Goal: Information Seeking & Learning: Check status

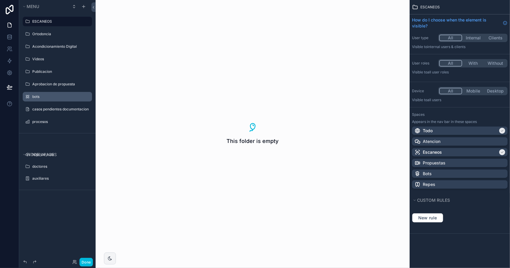
click at [42, 96] on label "bots" at bounding box center [60, 96] width 56 height 5
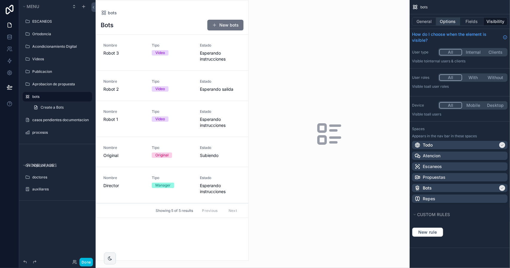
click at [445, 22] on button "Options" at bounding box center [448, 21] width 24 height 8
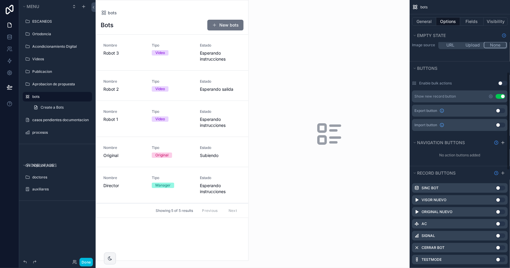
scroll to position [269, 0]
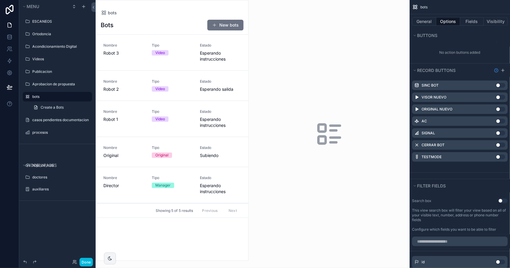
click at [0, 0] on icon "scrollable content" at bounding box center [0, 0] width 0 height 0
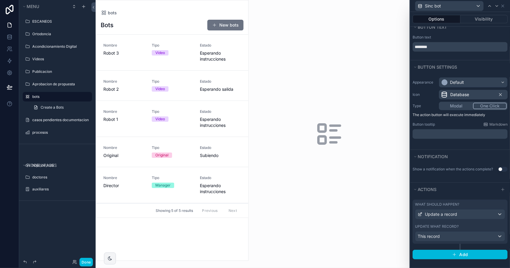
scroll to position [9, 0]
click at [474, 229] on div "Update what record?" at bounding box center [460, 227] width 90 height 5
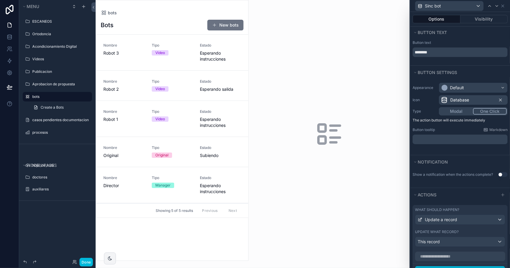
scroll to position [0, 0]
click at [497, 6] on icon at bounding box center [497, 5] width 2 height 1
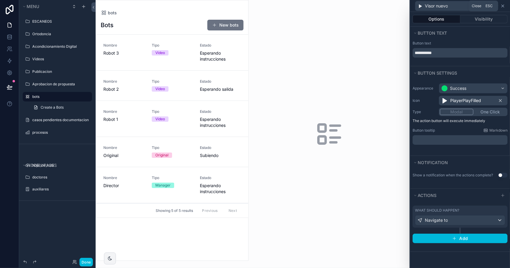
click at [503, 7] on icon at bounding box center [503, 6] width 5 height 5
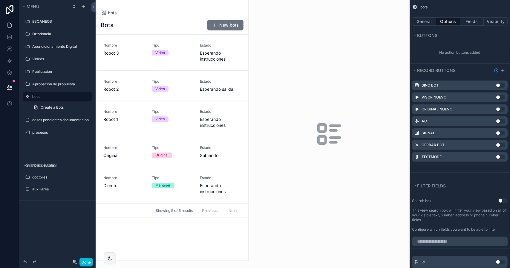
click at [213, 56] on div "scrollable content" at bounding box center [172, 130] width 152 height 261
click at [230, 57] on span "Esperando instrucciones" at bounding box center [220, 56] width 41 height 12
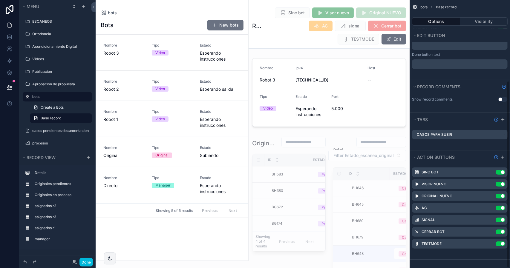
scroll to position [115, 0]
click at [0, 0] on icon "scrollable content" at bounding box center [0, 0] width 0 height 0
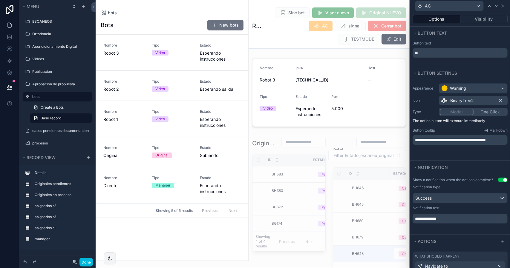
scroll to position [33, 0]
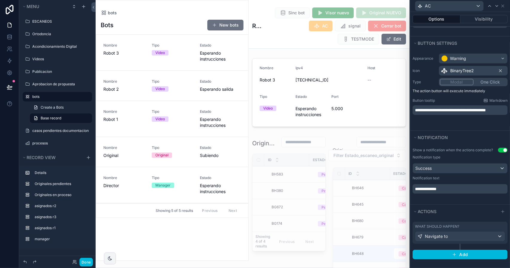
click at [469, 226] on div "What should happen?" at bounding box center [460, 227] width 90 height 5
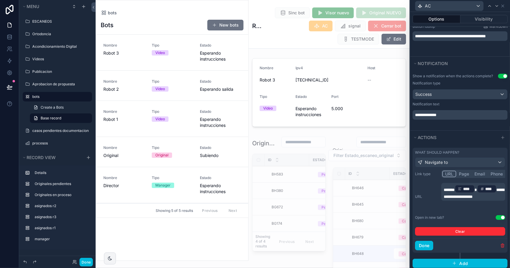
scroll to position [115, 0]
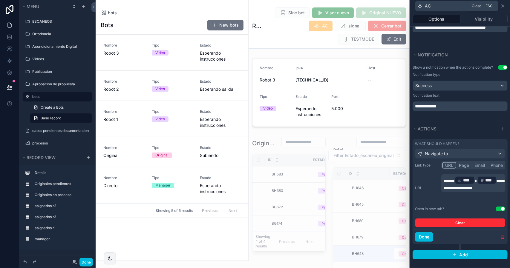
click at [502, 5] on icon at bounding box center [503, 6] width 2 height 2
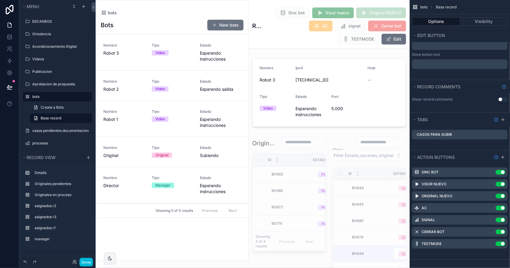
click at [0, 0] on icon "scrollable content" at bounding box center [0, 0] width 0 height 0
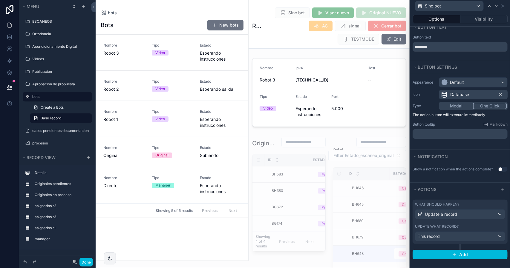
click at [479, 228] on div "Update what record?" at bounding box center [460, 227] width 90 height 5
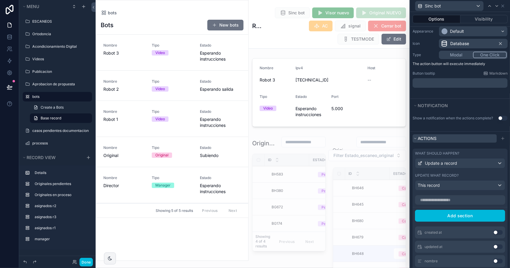
scroll to position [0, 0]
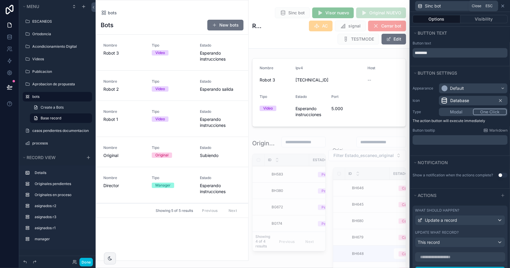
click at [502, 4] on icon at bounding box center [503, 6] width 5 height 5
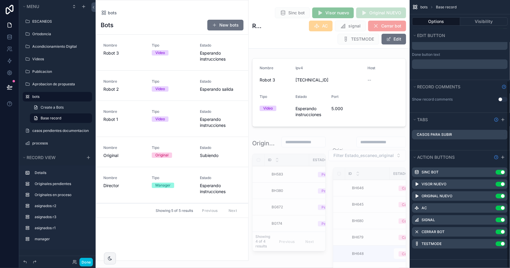
click at [0, 0] on icon "scrollable content" at bounding box center [0, 0] width 0 height 0
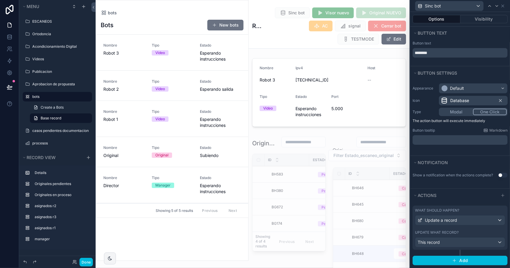
click at [471, 233] on div "What should happen? Update a record Update what record? This record" at bounding box center [460, 228] width 95 height 44
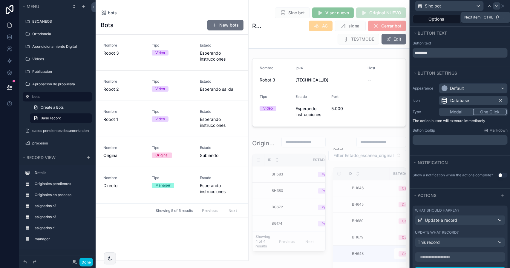
click at [497, 5] on icon at bounding box center [497, 6] width 5 height 5
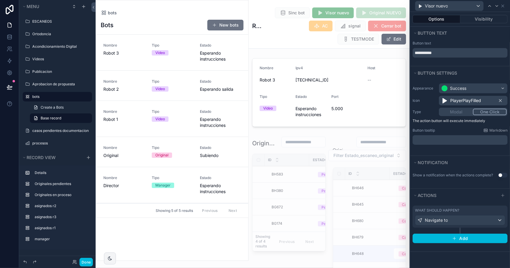
click at [483, 209] on div "What should happen?" at bounding box center [460, 210] width 90 height 5
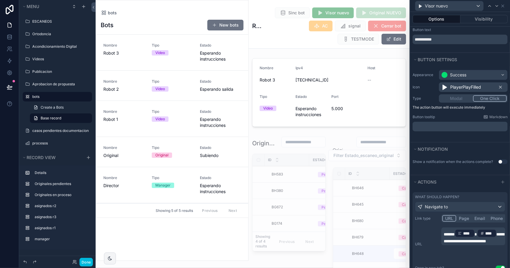
scroll to position [75, 0]
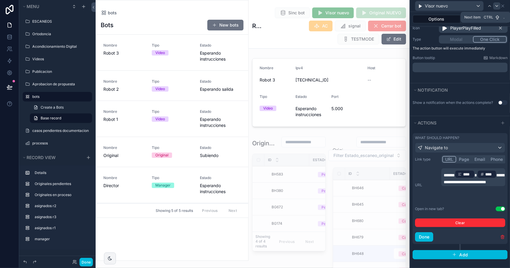
click at [495, 7] on icon at bounding box center [497, 6] width 5 height 5
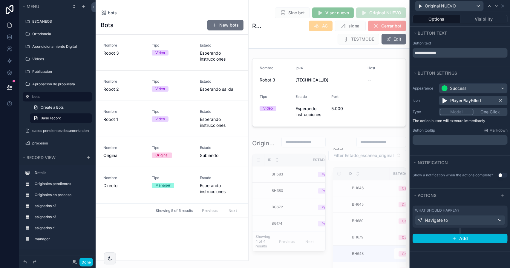
click at [477, 206] on div "What should happen? Navigate to" at bounding box center [460, 217] width 95 height 22
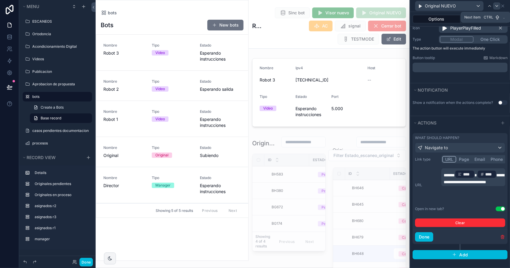
click at [497, 9] on div at bounding box center [497, 5] width 7 height 7
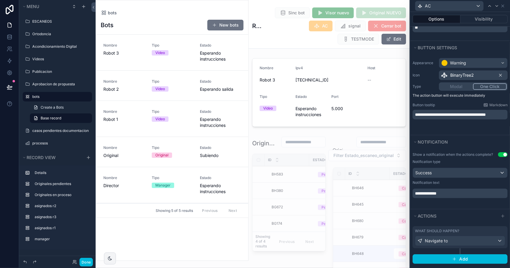
scroll to position [33, 0]
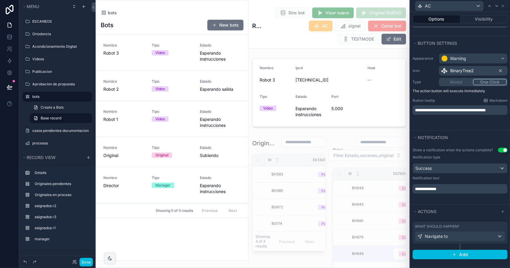
click at [472, 228] on div "What should happen?" at bounding box center [460, 227] width 90 height 5
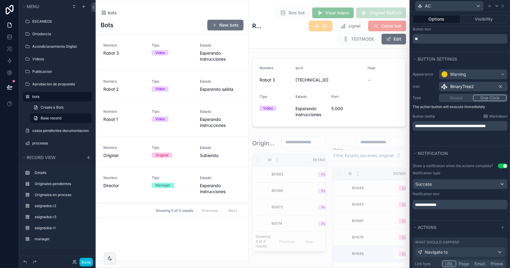
scroll to position [115, 0]
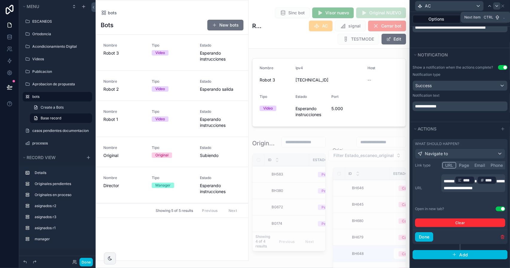
click at [496, 5] on icon at bounding box center [497, 6] width 5 height 5
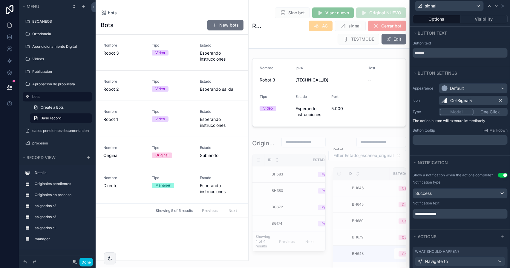
scroll to position [28, 0]
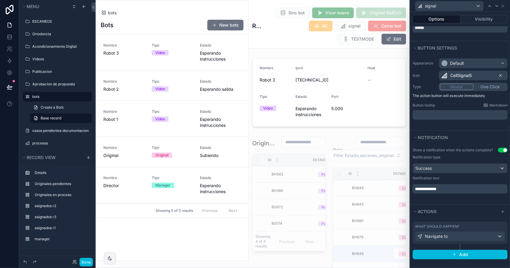
click at [472, 226] on div "What should happen?" at bounding box center [460, 227] width 90 height 5
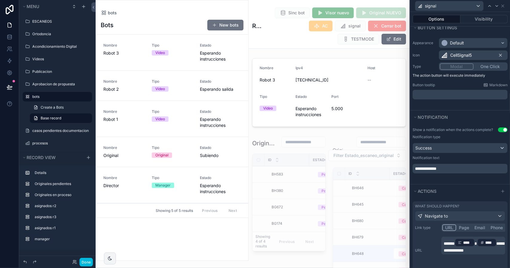
scroll to position [111, 0]
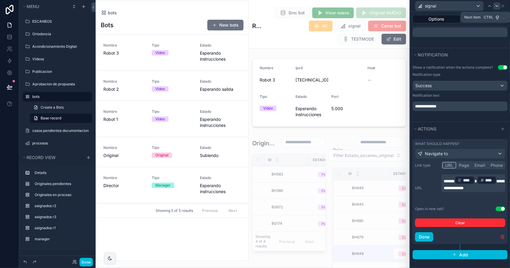
click at [498, 5] on icon at bounding box center [497, 6] width 5 height 5
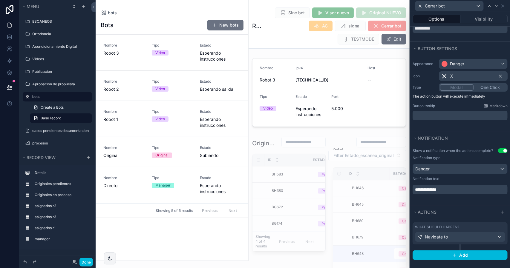
scroll to position [28, 0]
click at [471, 226] on div "What should happen?" at bounding box center [460, 227] width 90 height 5
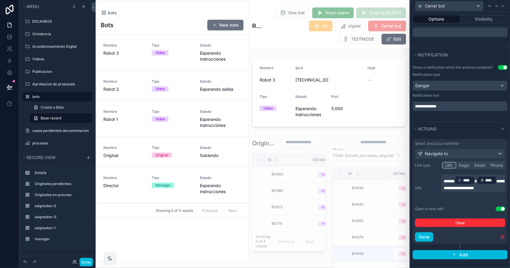
scroll to position [111, 0]
click at [496, 7] on icon at bounding box center [497, 6] width 5 height 5
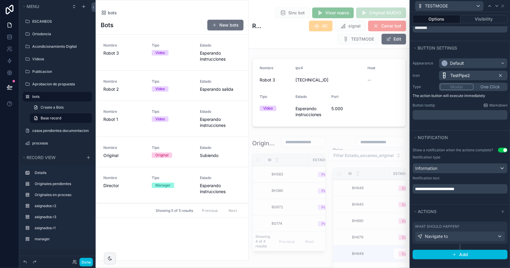
click at [467, 228] on div "What should happen?" at bounding box center [460, 227] width 90 height 5
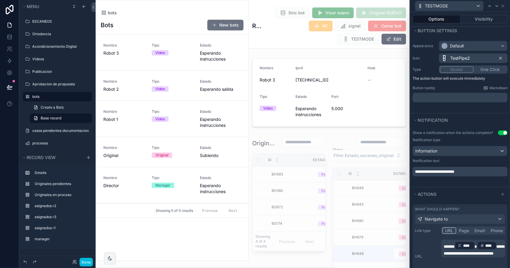
scroll to position [117, 0]
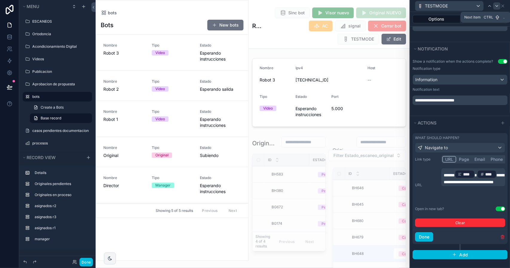
click at [495, 9] on div at bounding box center [497, 5] width 7 height 7
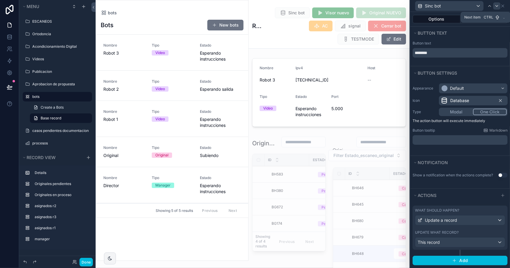
click at [496, 5] on icon at bounding box center [497, 5] width 2 height 1
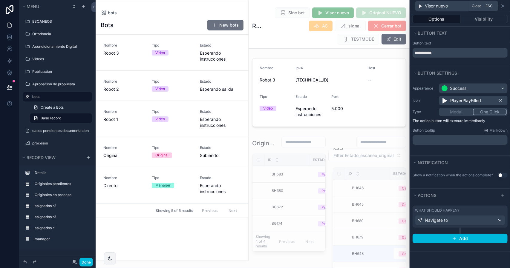
click at [503, 7] on icon at bounding box center [503, 6] width 5 height 5
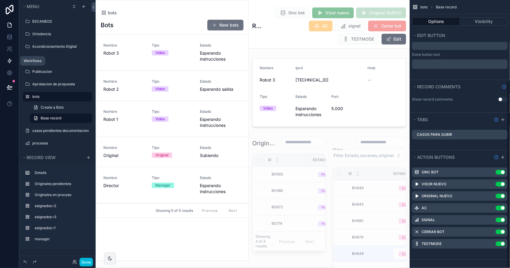
click at [7, 62] on icon at bounding box center [10, 61] width 6 height 6
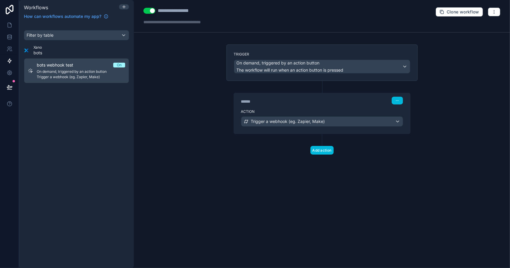
click at [92, 64] on div "bots webhook test On" at bounding box center [81, 65] width 88 height 6
click at [277, 52] on label "Trigger" at bounding box center [322, 54] width 176 height 5
click at [271, 111] on label "Action" at bounding box center [322, 111] width 162 height 5
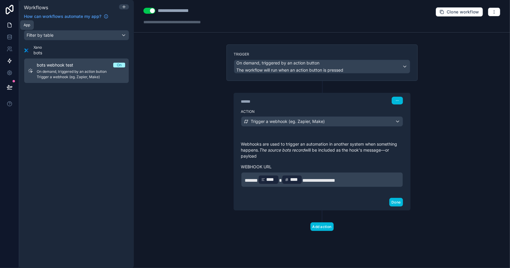
click at [8, 25] on icon at bounding box center [10, 25] width 4 height 4
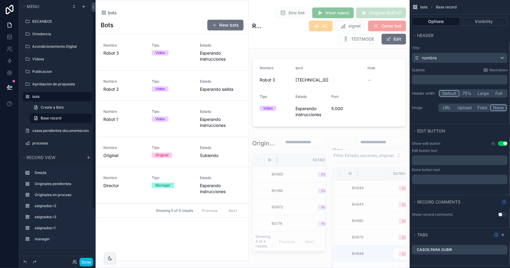
click at [44, 95] on label "bots" at bounding box center [60, 96] width 56 height 5
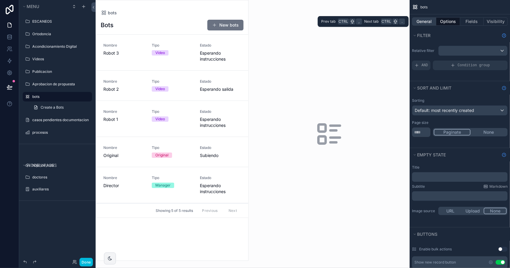
click at [425, 22] on button "General" at bounding box center [424, 21] width 24 height 8
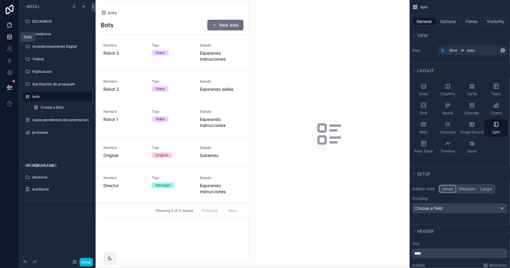
click at [10, 38] on icon at bounding box center [9, 37] width 4 height 2
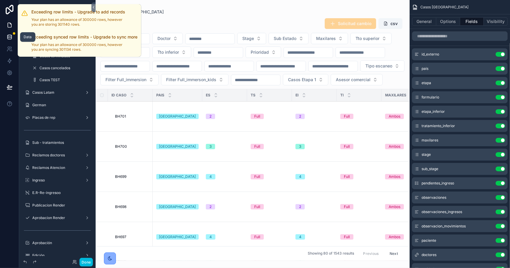
click at [13, 34] on div at bounding box center [14, 33] width 2 height 2
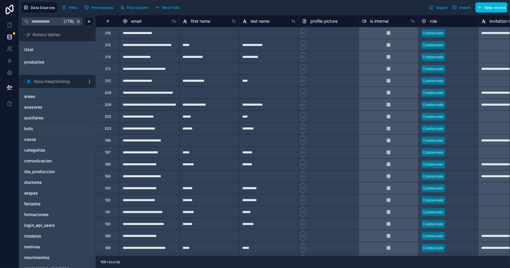
click at [31, 129] on span "bots" at bounding box center [28, 129] width 9 height 6
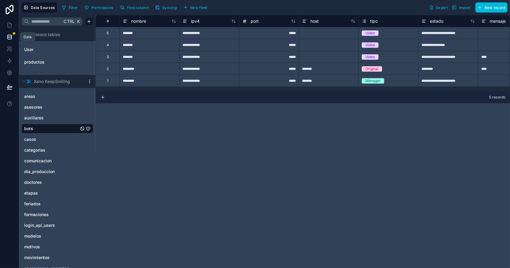
click at [12, 36] on icon at bounding box center [10, 37] width 6 height 6
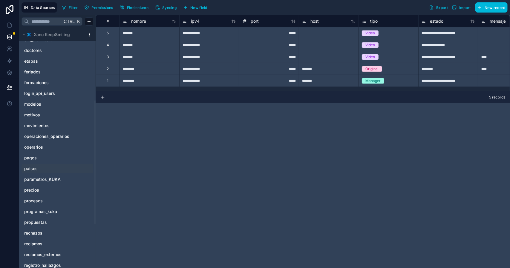
scroll to position [179, 0]
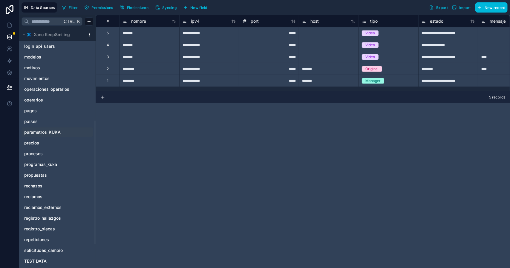
click at [56, 132] on span "parametros_KUKA" at bounding box center [42, 132] width 36 height 6
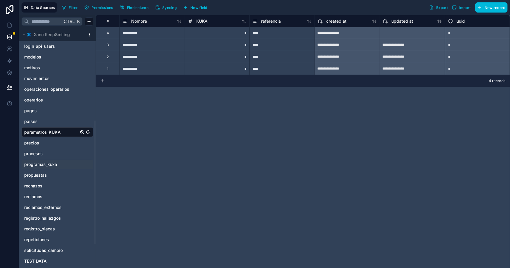
click at [51, 163] on span "programas_kuka" at bounding box center [40, 165] width 33 height 6
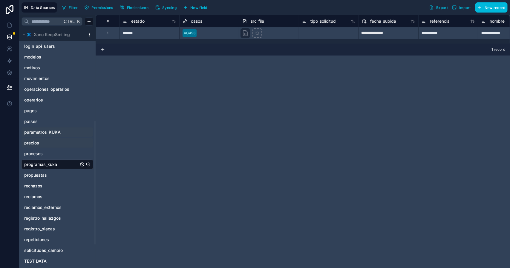
scroll to position [226, 0]
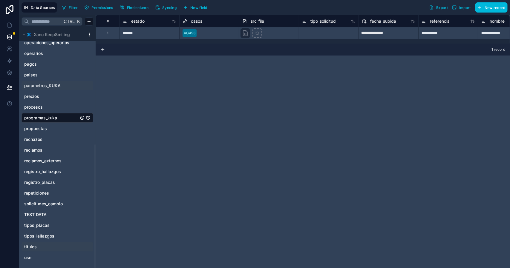
click at [31, 248] on span "titulos" at bounding box center [30, 247] width 13 height 6
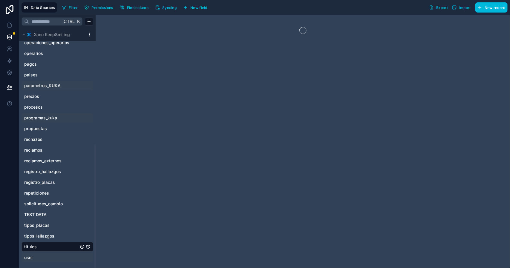
click at [34, 258] on link "user" at bounding box center [51, 258] width 54 height 6
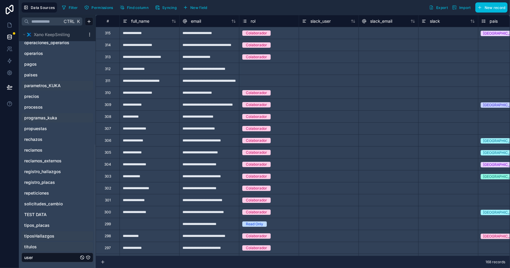
click at [42, 234] on span "tiposHallazgos" at bounding box center [39, 236] width 30 height 6
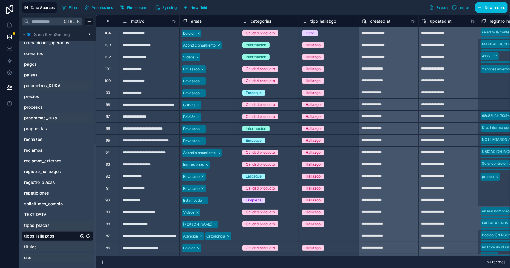
click at [40, 224] on span "tipos_placas" at bounding box center [36, 226] width 25 height 6
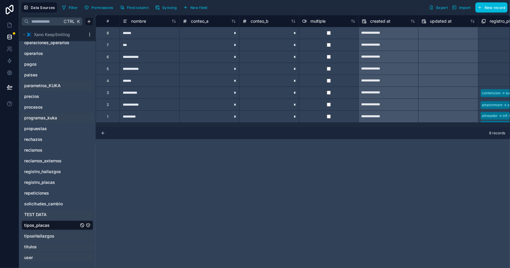
click at [38, 214] on span "TEST DATA" at bounding box center [35, 215] width 22 height 6
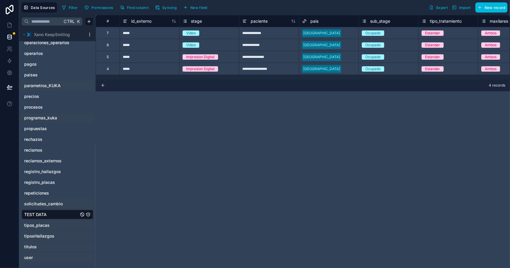
click at [41, 204] on span "solicitudes_cambio" at bounding box center [43, 204] width 39 height 6
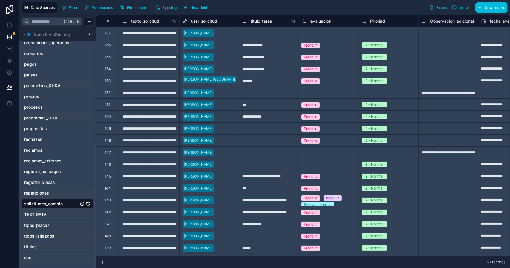
click at [37, 193] on span "repeticiones" at bounding box center [36, 193] width 25 height 6
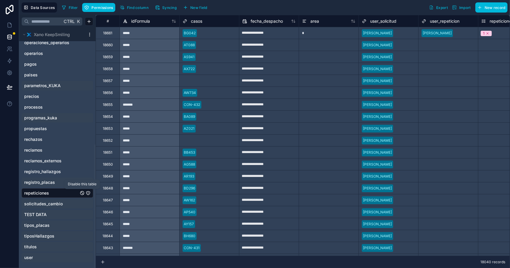
click at [45, 183] on span "registro_placas" at bounding box center [39, 183] width 31 height 6
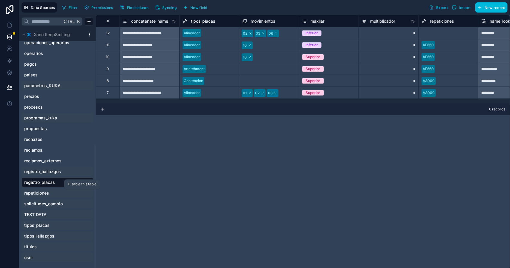
click at [46, 171] on span "registro_hallazgos" at bounding box center [42, 172] width 37 height 6
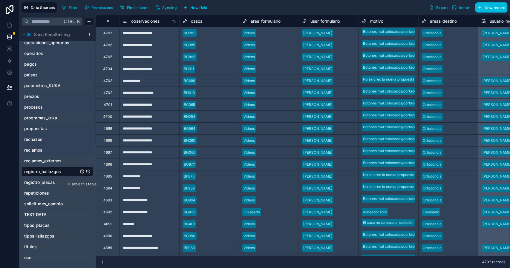
click at [52, 161] on span "reclamos_externos" at bounding box center [42, 161] width 37 height 6
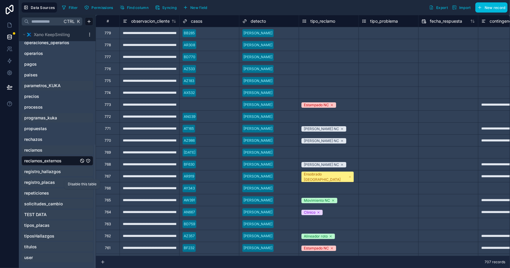
click at [53, 150] on link "reclamos" at bounding box center [51, 150] width 54 height 6
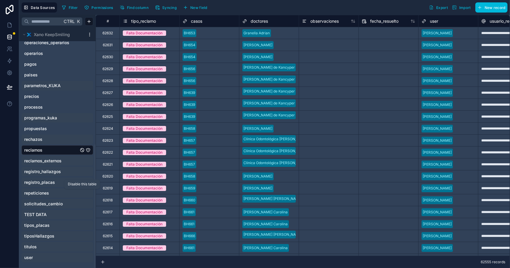
click at [48, 140] on link "rechazos" at bounding box center [51, 140] width 54 height 6
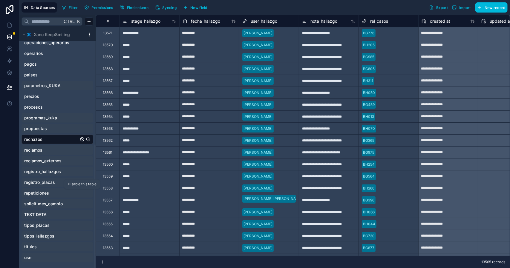
click at [47, 128] on link "propuestas" at bounding box center [51, 129] width 54 height 6
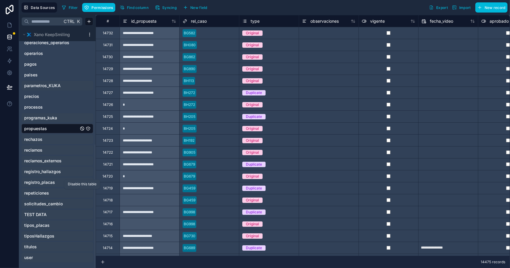
click at [46, 117] on span "programas_kuka" at bounding box center [40, 118] width 33 height 6
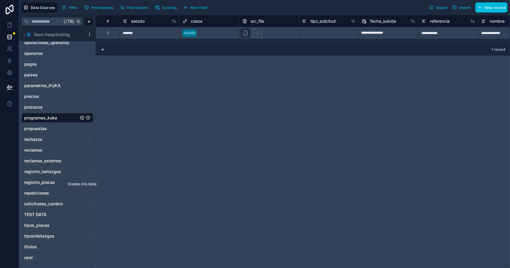
click at [42, 107] on span "procesos" at bounding box center [33, 107] width 19 height 6
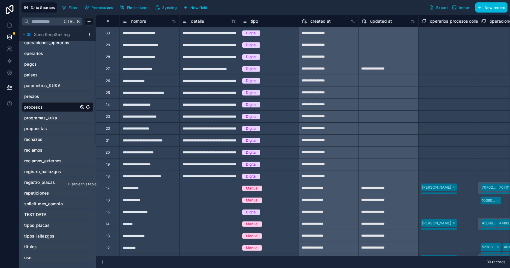
click at [44, 97] on link "precios" at bounding box center [51, 97] width 54 height 6
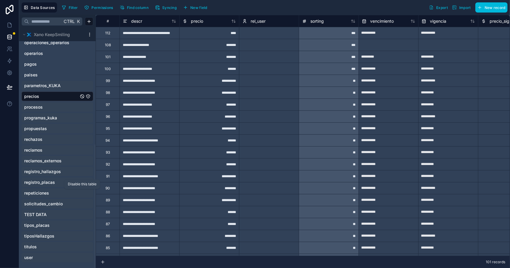
click at [46, 86] on span "parametros_KUKA" at bounding box center [42, 86] width 36 height 6
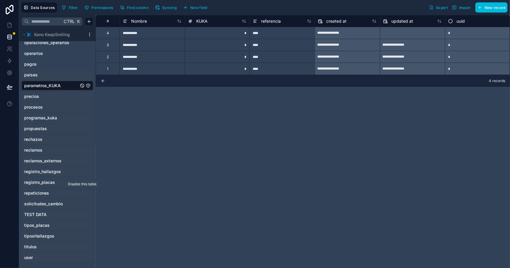
click at [43, 76] on link "paises" at bounding box center [51, 75] width 54 height 6
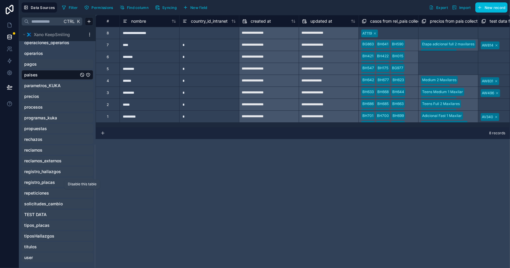
click at [39, 62] on link "pagos" at bounding box center [51, 64] width 54 height 6
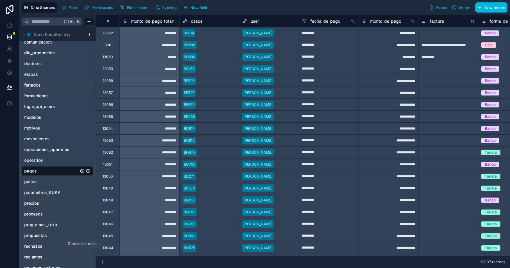
scroll to position [106, 0]
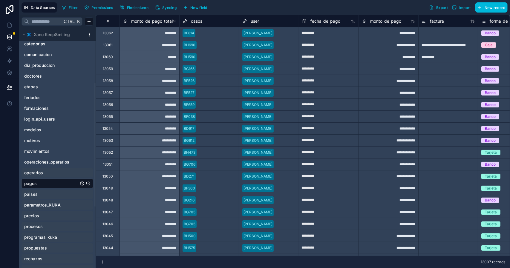
click at [40, 172] on span "operarios" at bounding box center [33, 173] width 19 height 6
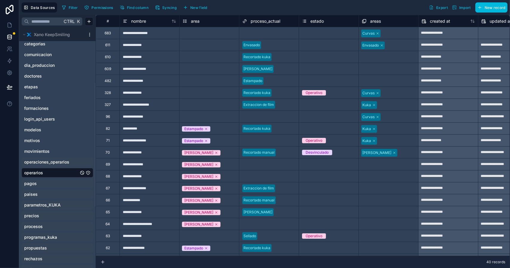
click at [48, 161] on span "operaciones_operarios" at bounding box center [46, 162] width 45 height 6
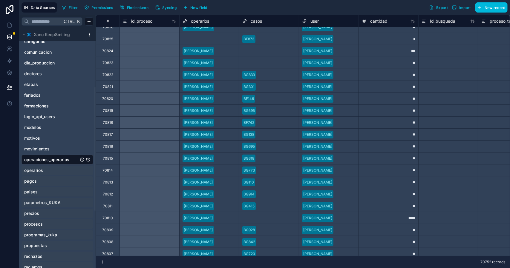
scroll to position [120, 0]
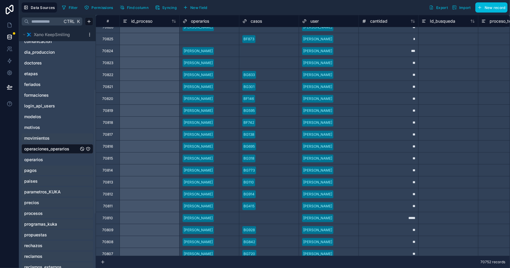
click at [35, 139] on span "movimientos" at bounding box center [36, 138] width 25 height 6
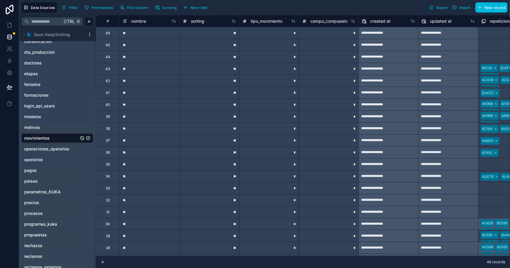
click at [37, 128] on span "motivos" at bounding box center [32, 128] width 16 height 6
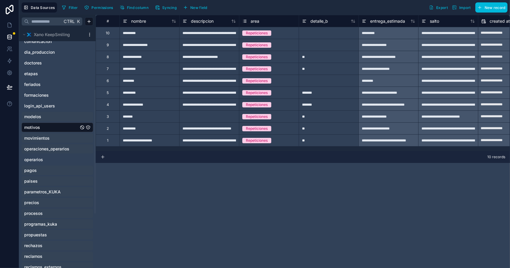
click at [37, 112] on div "modelos" at bounding box center [58, 117] width 72 height 10
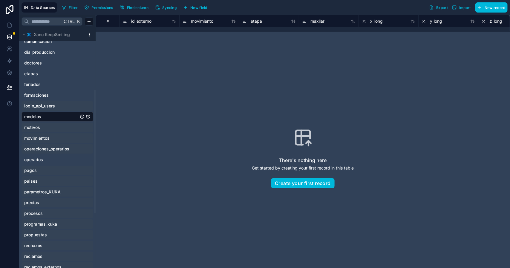
click at [37, 105] on span "login_api_users" at bounding box center [39, 106] width 31 height 6
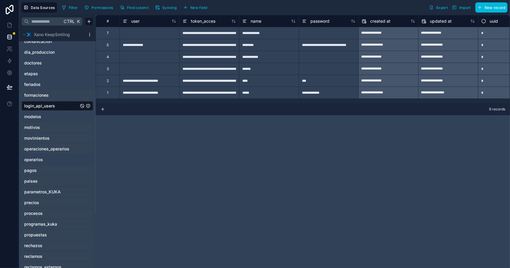
click at [47, 95] on span "formaciones" at bounding box center [36, 95] width 25 height 6
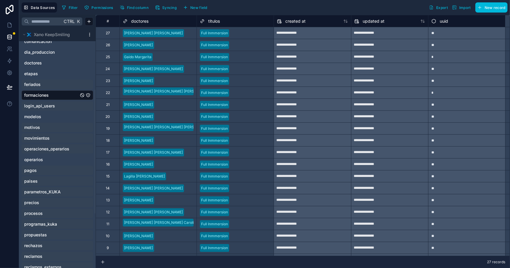
click at [41, 84] on link "feriados" at bounding box center [51, 85] width 54 height 6
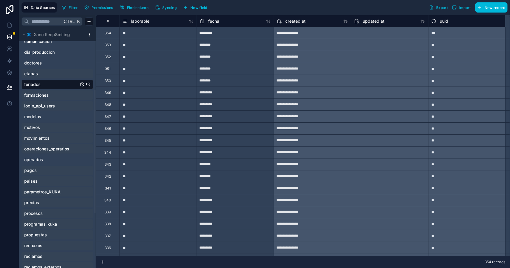
click at [35, 72] on span "etapas" at bounding box center [31, 74] width 14 height 6
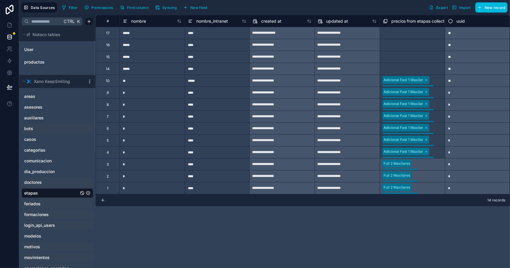
click at [35, 183] on span "doctores" at bounding box center [33, 183] width 18 height 6
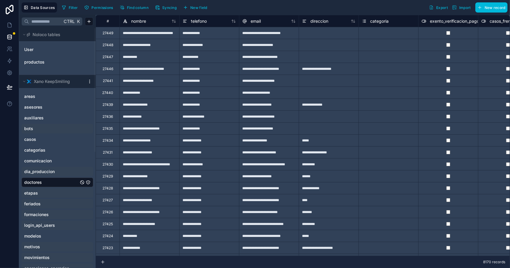
click at [41, 171] on span "dia_produccion" at bounding box center [39, 172] width 30 height 6
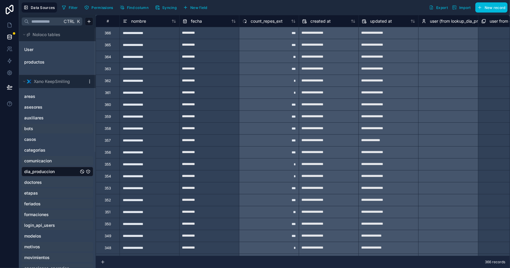
click at [43, 161] on span "comunicacion" at bounding box center [38, 161] width 28 height 6
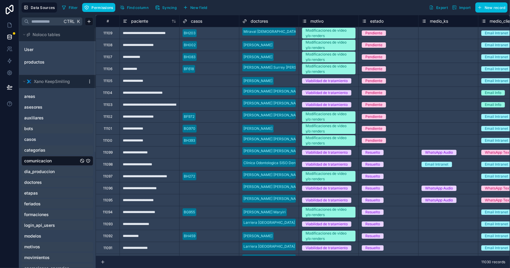
click at [34, 151] on span "categorias" at bounding box center [34, 150] width 21 height 6
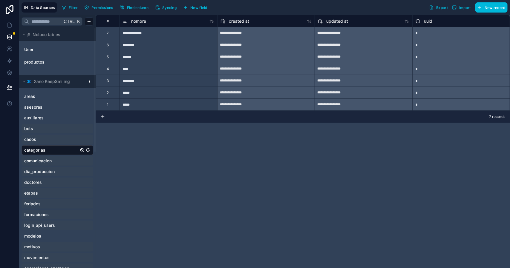
click at [38, 141] on link "casos" at bounding box center [51, 140] width 54 height 6
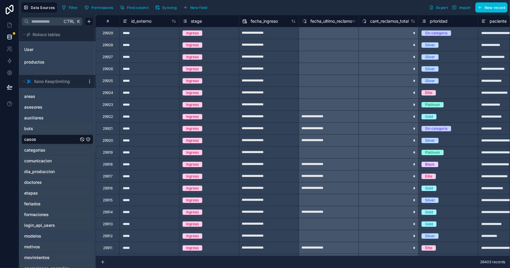
click at [40, 128] on link "bots" at bounding box center [51, 129] width 54 height 6
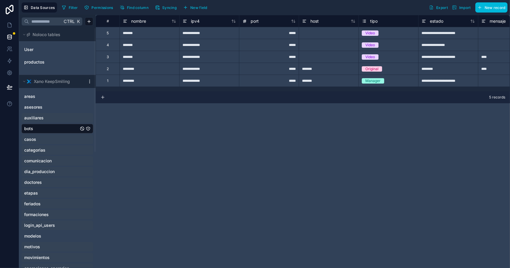
click at [42, 118] on span "auxiliares" at bounding box center [33, 118] width 19 height 6
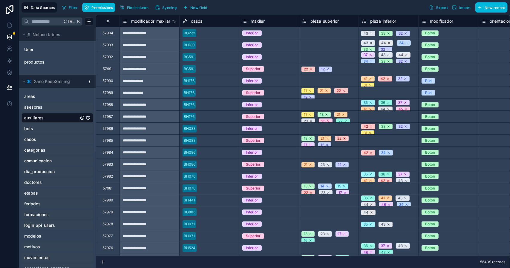
click at [43, 107] on link "asesores" at bounding box center [51, 107] width 54 height 6
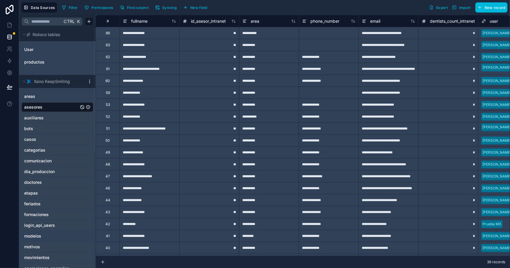
click at [40, 120] on span "auxiliares" at bounding box center [33, 118] width 19 height 6
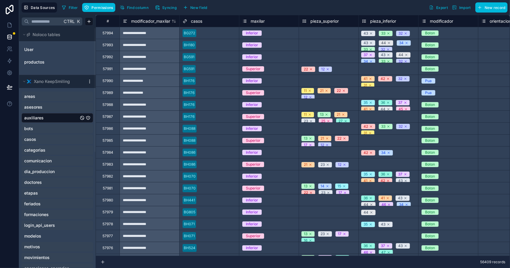
click at [33, 96] on span "areas" at bounding box center [29, 97] width 11 height 6
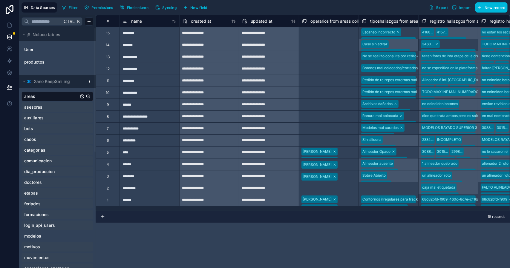
click at [33, 137] on span "casos" at bounding box center [30, 140] width 12 height 6
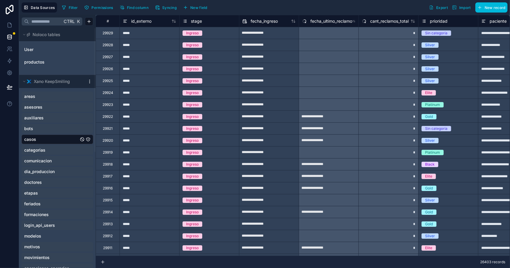
click at [71, 7] on span "Filter" at bounding box center [73, 7] width 9 height 4
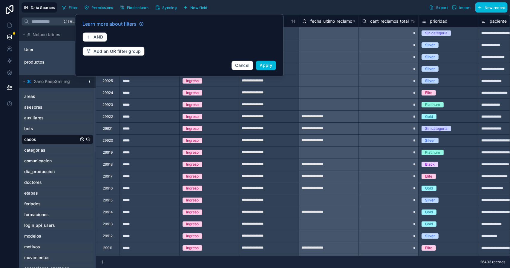
click at [237, 9] on div "Filter Permissions Find column Syncing New field Export Import New record" at bounding box center [283, 7] width 448 height 10
click at [243, 65] on span "Cancel" at bounding box center [242, 65] width 14 height 5
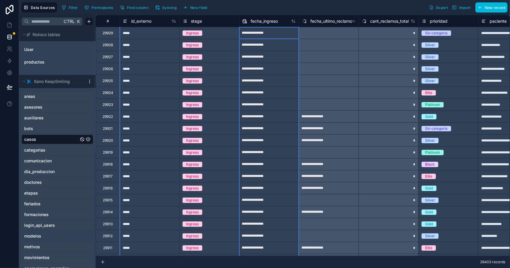
click at [294, 22] on icon at bounding box center [293, 21] width 5 height 5
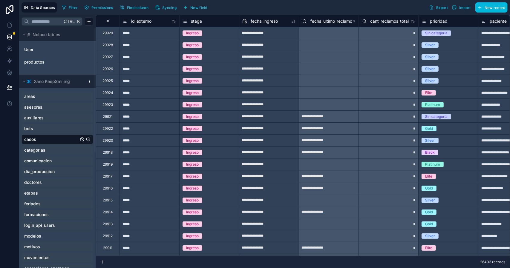
click at [294, 22] on icon at bounding box center [293, 21] width 5 height 5
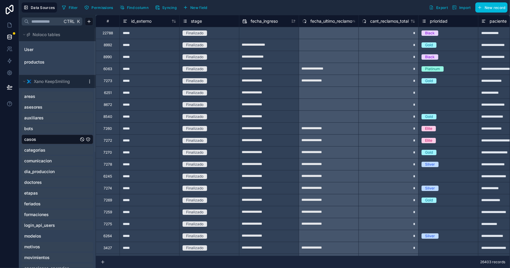
click at [75, 7] on span "Filter" at bounding box center [73, 7] width 9 height 4
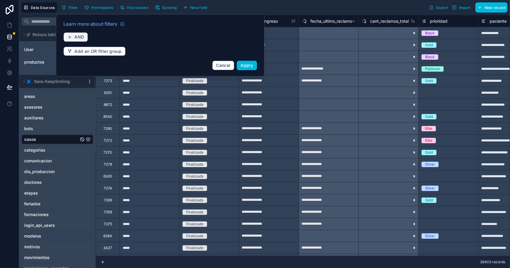
click at [77, 37] on span "AND" at bounding box center [79, 36] width 10 height 5
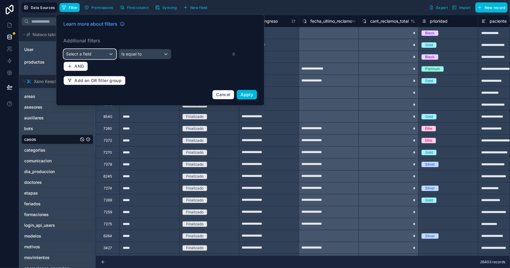
click at [95, 53] on div "Select a field" at bounding box center [90, 54] width 52 height 10
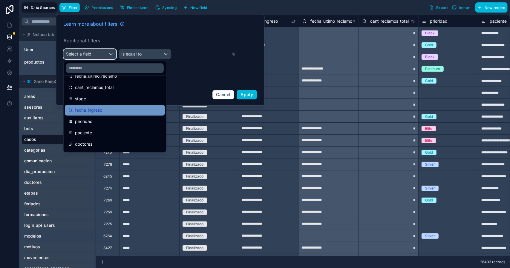
scroll to position [60, 0]
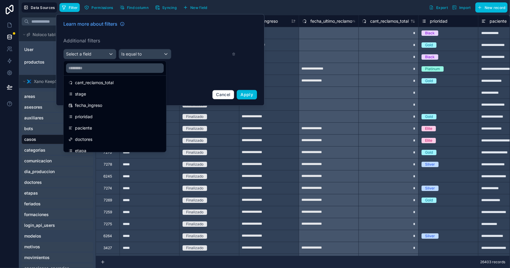
click at [103, 107] on div "fecha_ingreso" at bounding box center [114, 105] width 93 height 7
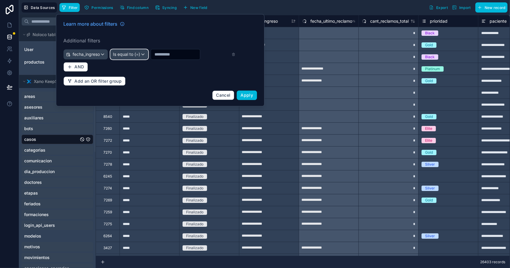
click at [131, 55] on span "Is equal to (=)" at bounding box center [126, 54] width 27 height 6
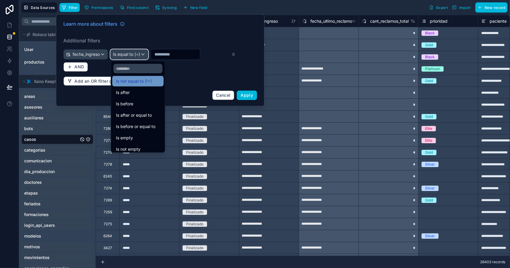
scroll to position [20, 0]
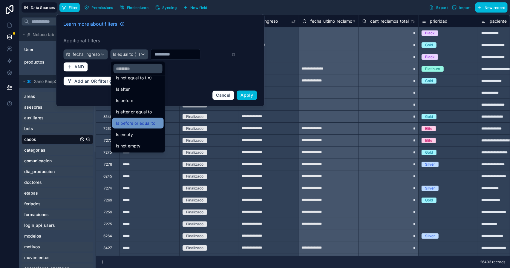
click at [157, 123] on div "Is before or equal to" at bounding box center [138, 123] width 44 height 7
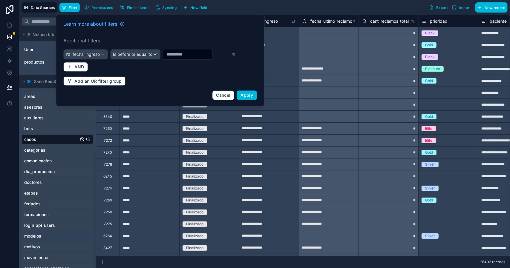
click at [182, 55] on input "text" at bounding box center [187, 54] width 49 height 8
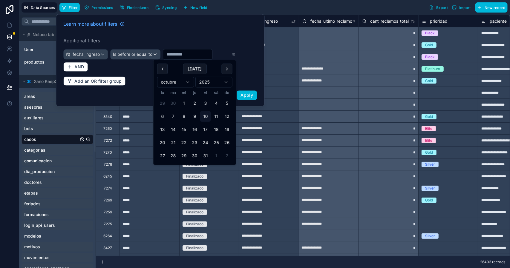
click at [207, 83] on html "**********" at bounding box center [255, 134] width 510 height 268
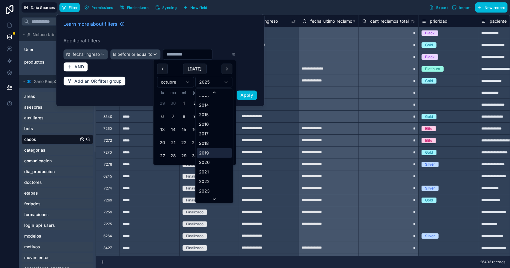
scroll to position [1117, 0]
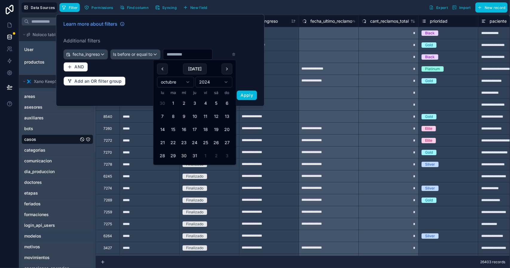
click at [180, 81] on html "**********" at bounding box center [255, 134] width 510 height 268
click at [163, 169] on button "30" at bounding box center [162, 169] width 11 height 11
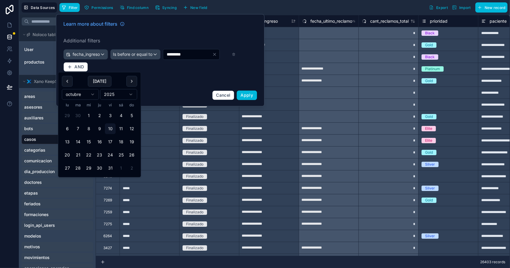
type input "*********"
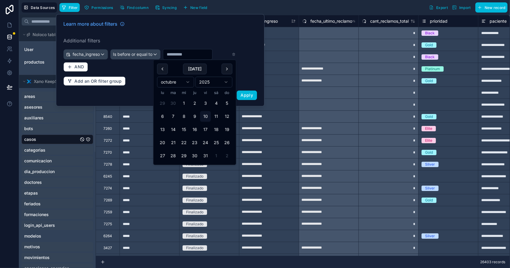
type input "*********"
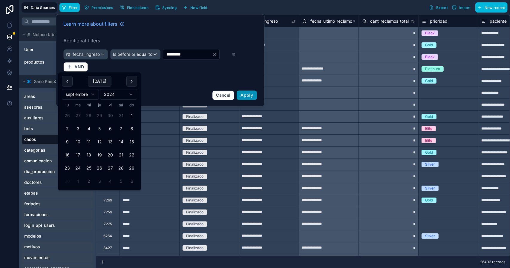
click at [248, 98] on span "Apply" at bounding box center [247, 95] width 13 height 5
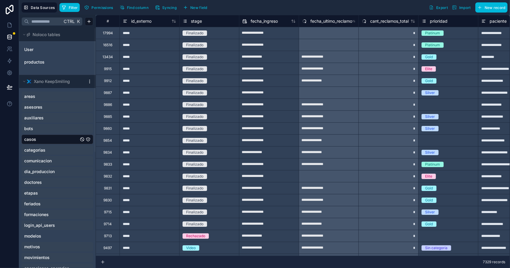
click at [294, 22] on icon at bounding box center [294, 21] width 1 height 3
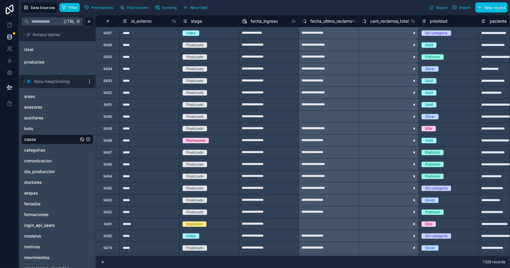
click at [294, 22] on icon at bounding box center [293, 21] width 5 height 5
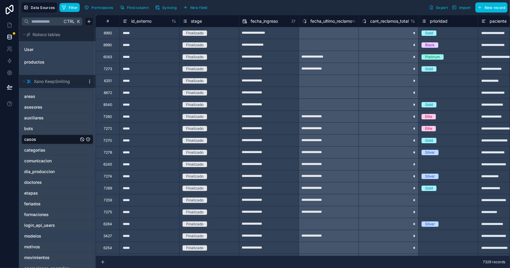
click at [294, 22] on icon at bounding box center [293, 21] width 5 height 5
